Goal: Task Accomplishment & Management: Use online tool/utility

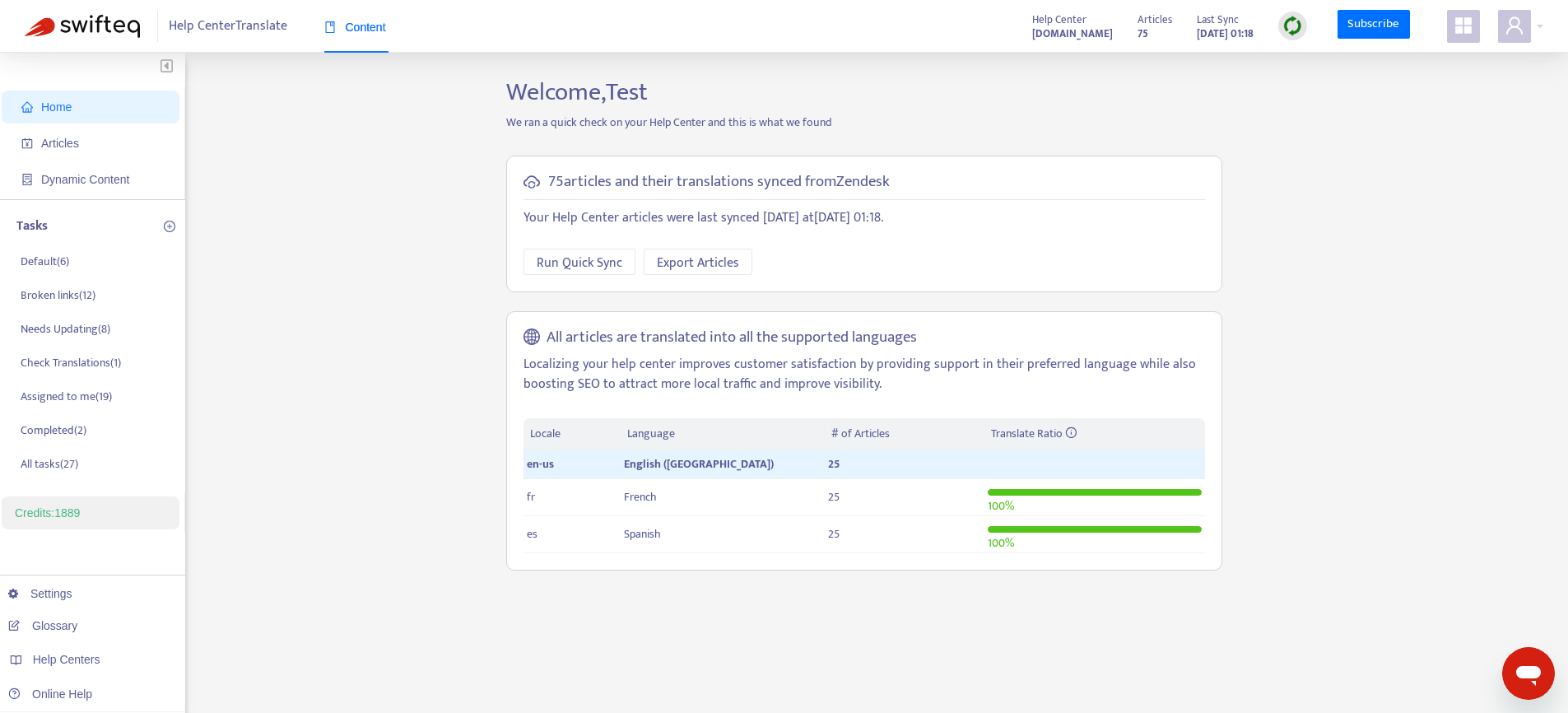
click at [1466, 27] on icon "appstore" at bounding box center [1464, 26] width 17 height 17
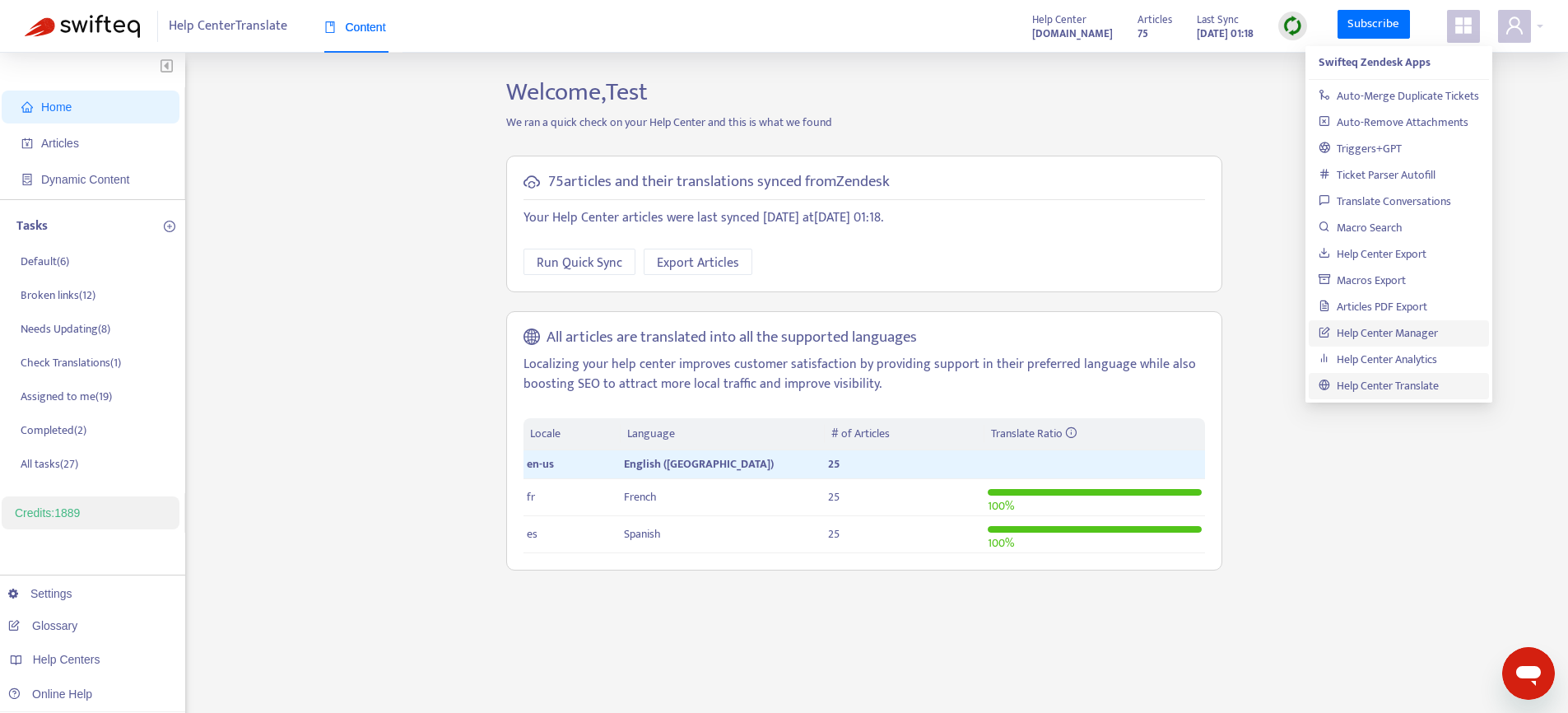
click at [1355, 331] on link "Help Center Manager" at bounding box center [1378, 333] width 119 height 19
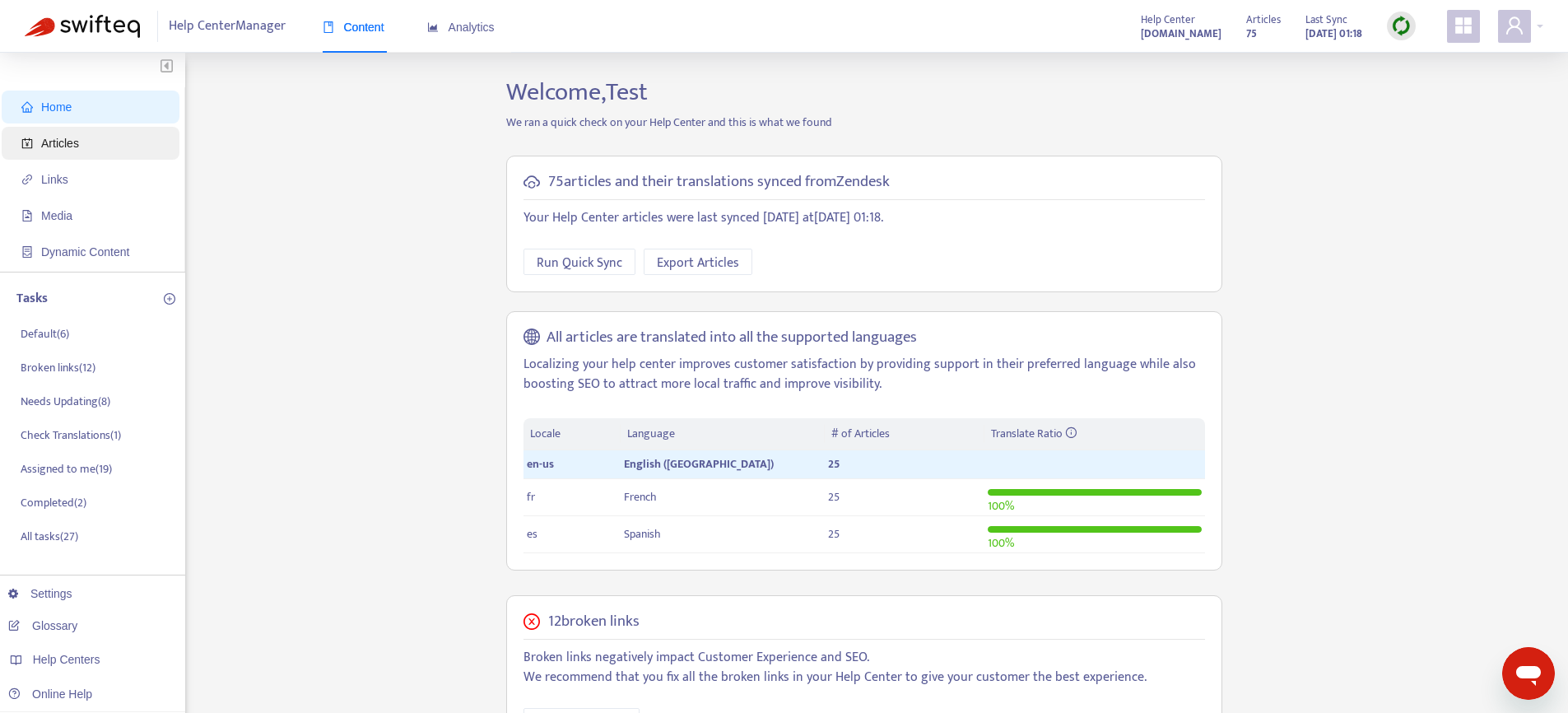
click at [122, 144] on span "Articles" at bounding box center [94, 143] width 145 height 33
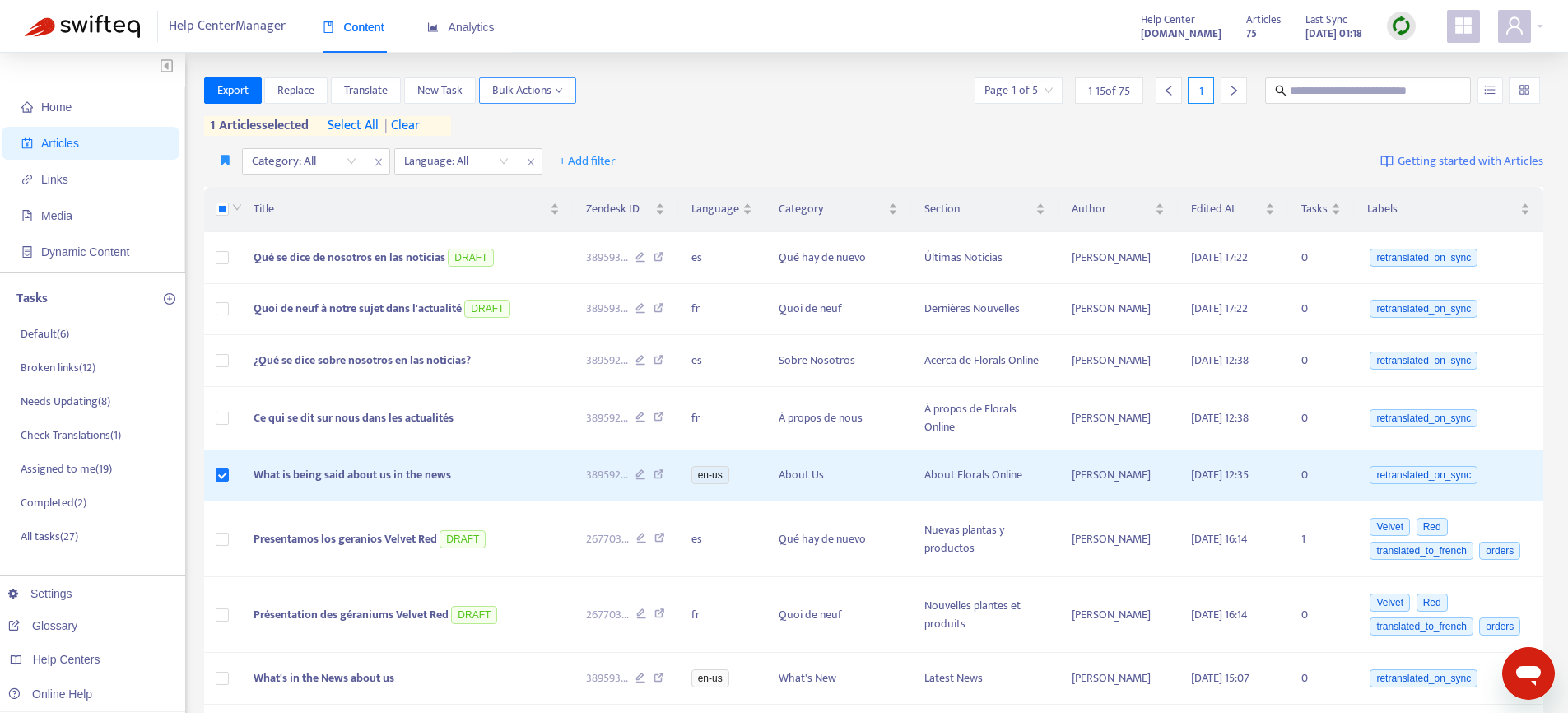
click at [525, 89] on span "Bulk Actions" at bounding box center [527, 91] width 70 height 18
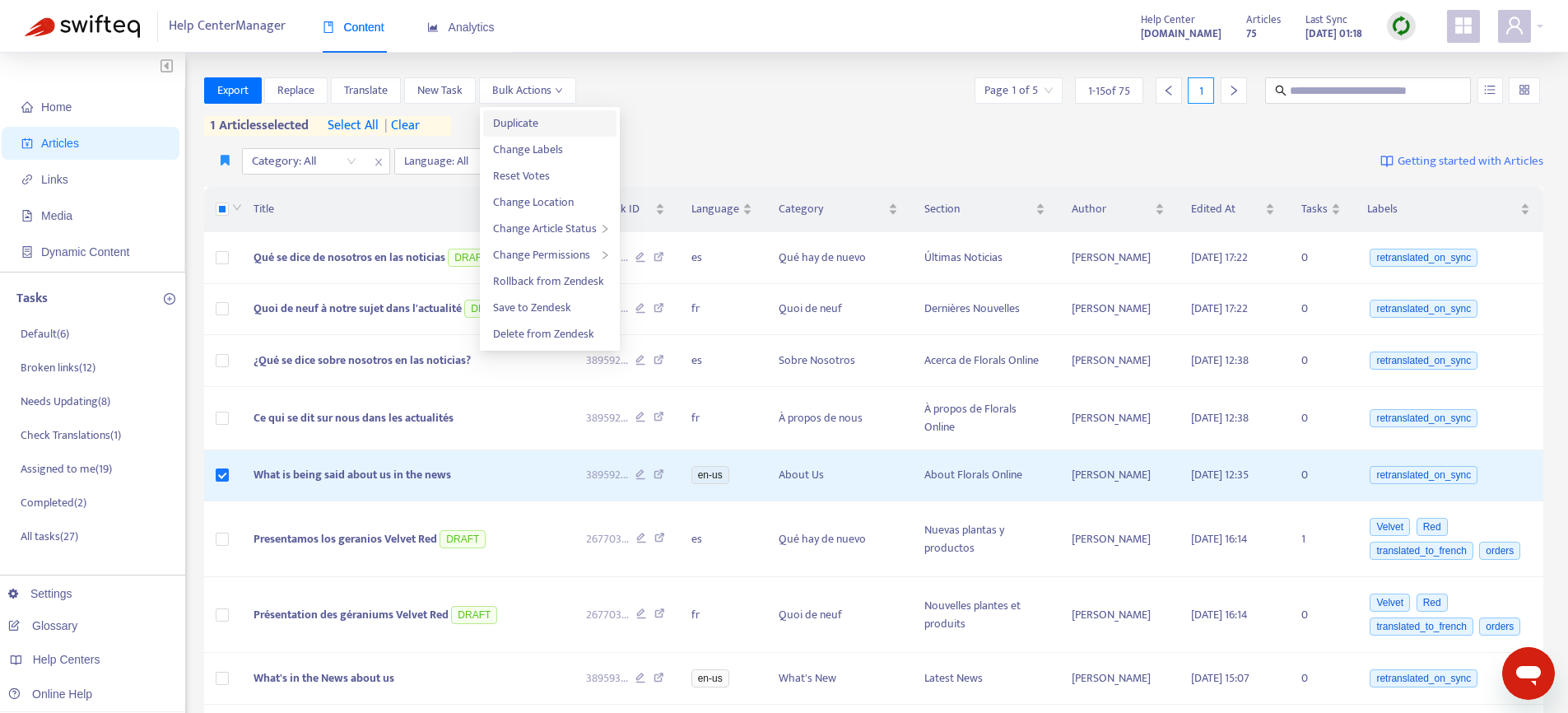
click at [539, 123] on span "Duplicate" at bounding box center [549, 123] width 113 height 18
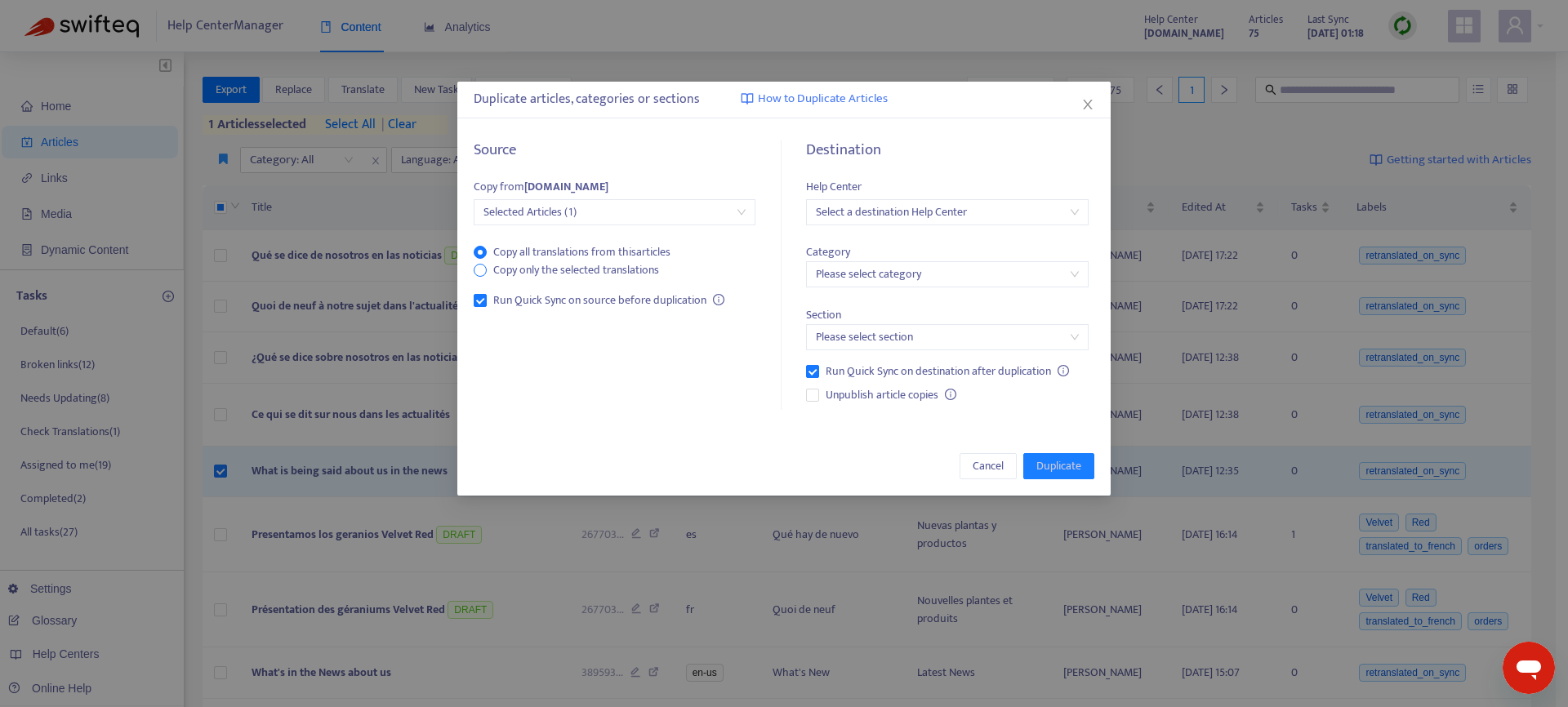
click at [575, 275] on span "Copy only the selected translations" at bounding box center [576, 270] width 179 height 18
click at [578, 250] on span "Copy all translations from this articles" at bounding box center [581, 253] width 190 height 18
click at [580, 275] on span "Copy only the selected translations" at bounding box center [576, 270] width 179 height 18
click at [586, 249] on span "Copy all translations from this articles" at bounding box center [581, 253] width 190 height 18
click at [610, 210] on span "Selected Articles (1)" at bounding box center [614, 212] width 262 height 24
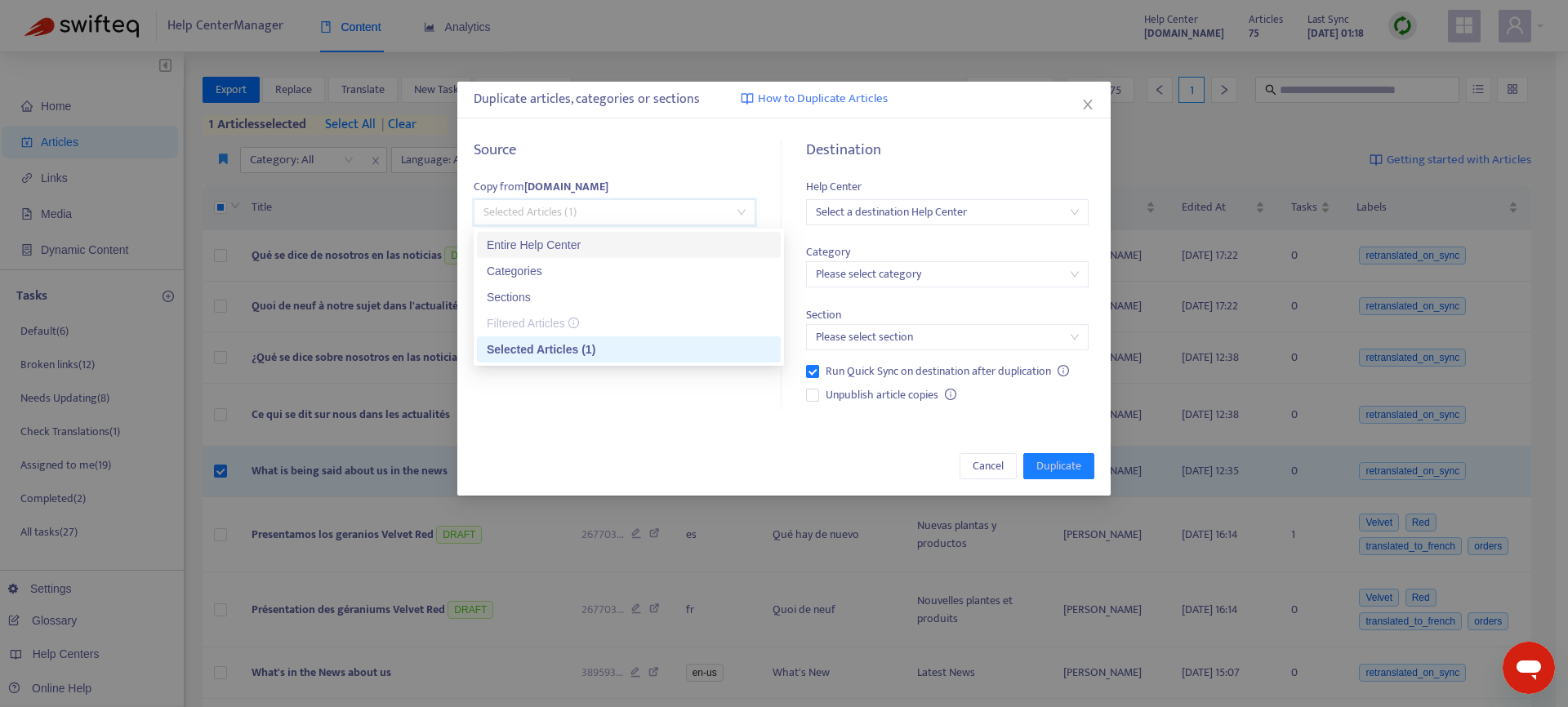
click at [564, 245] on div "Entire Help Center" at bounding box center [629, 245] width 284 height 18
